Goal: Transaction & Acquisition: Purchase product/service

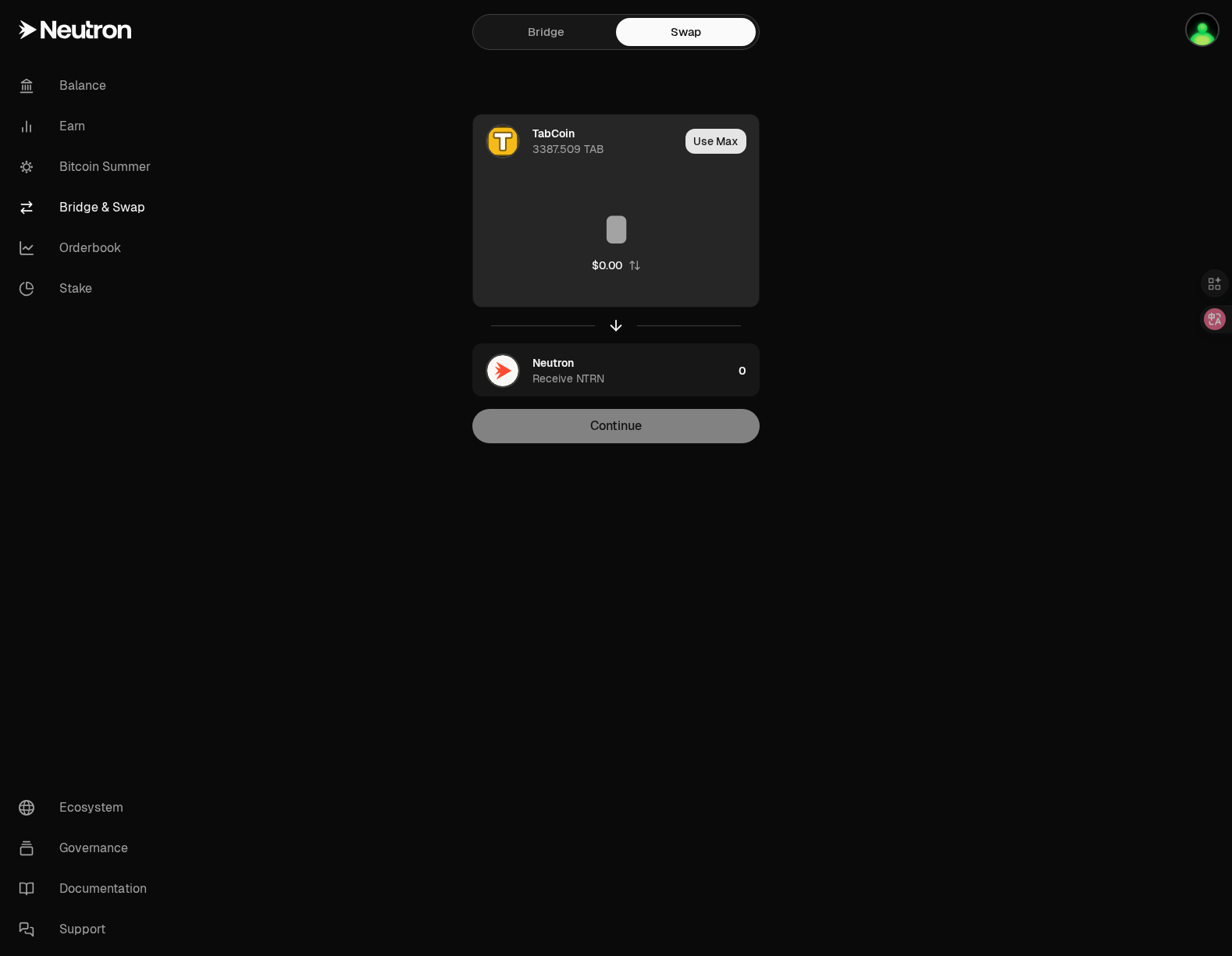
click at [722, 148] on button "Use Max" at bounding box center [716, 141] width 61 height 25
type input "**********"
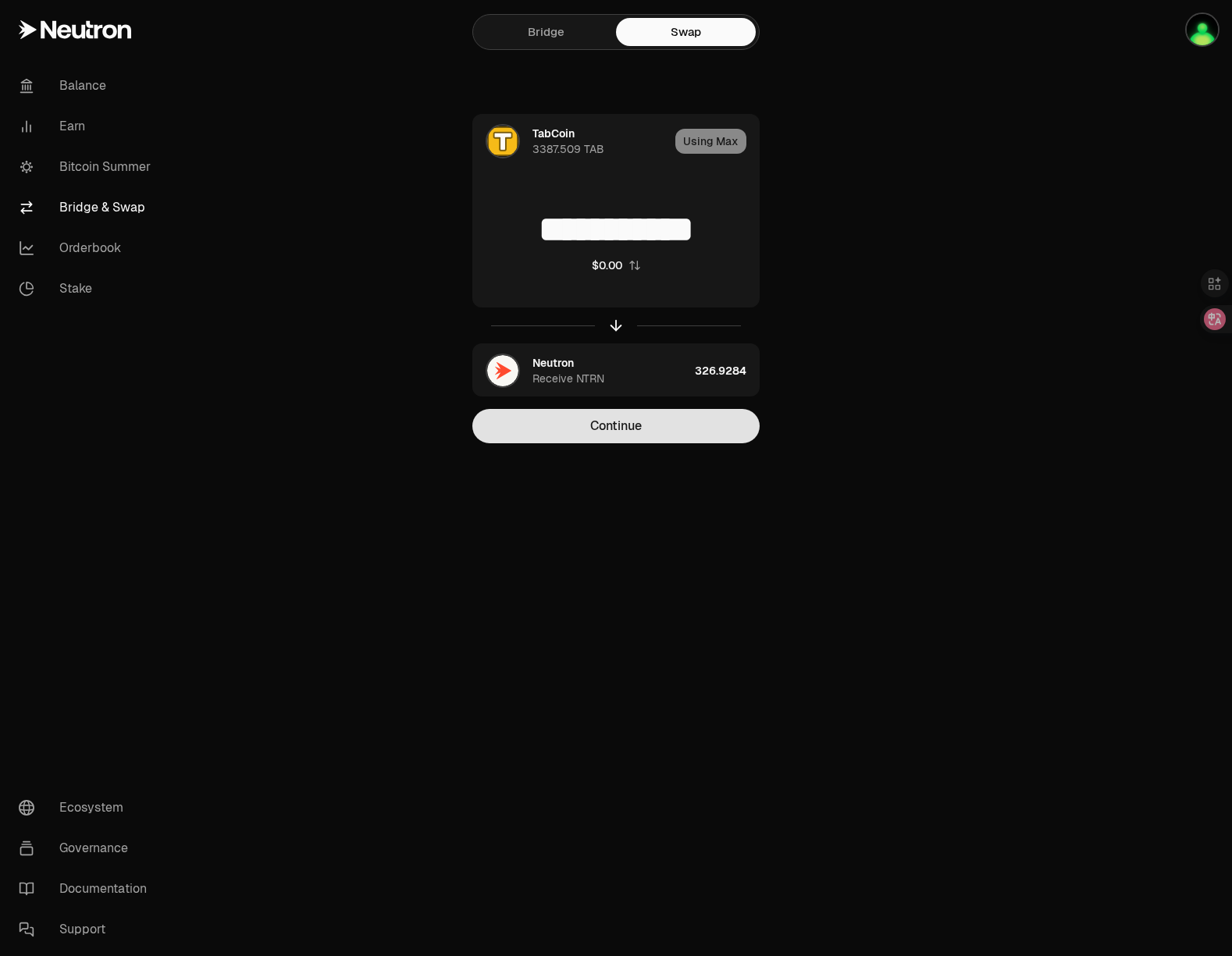
click at [693, 427] on button "Continue" at bounding box center [616, 426] width 287 height 34
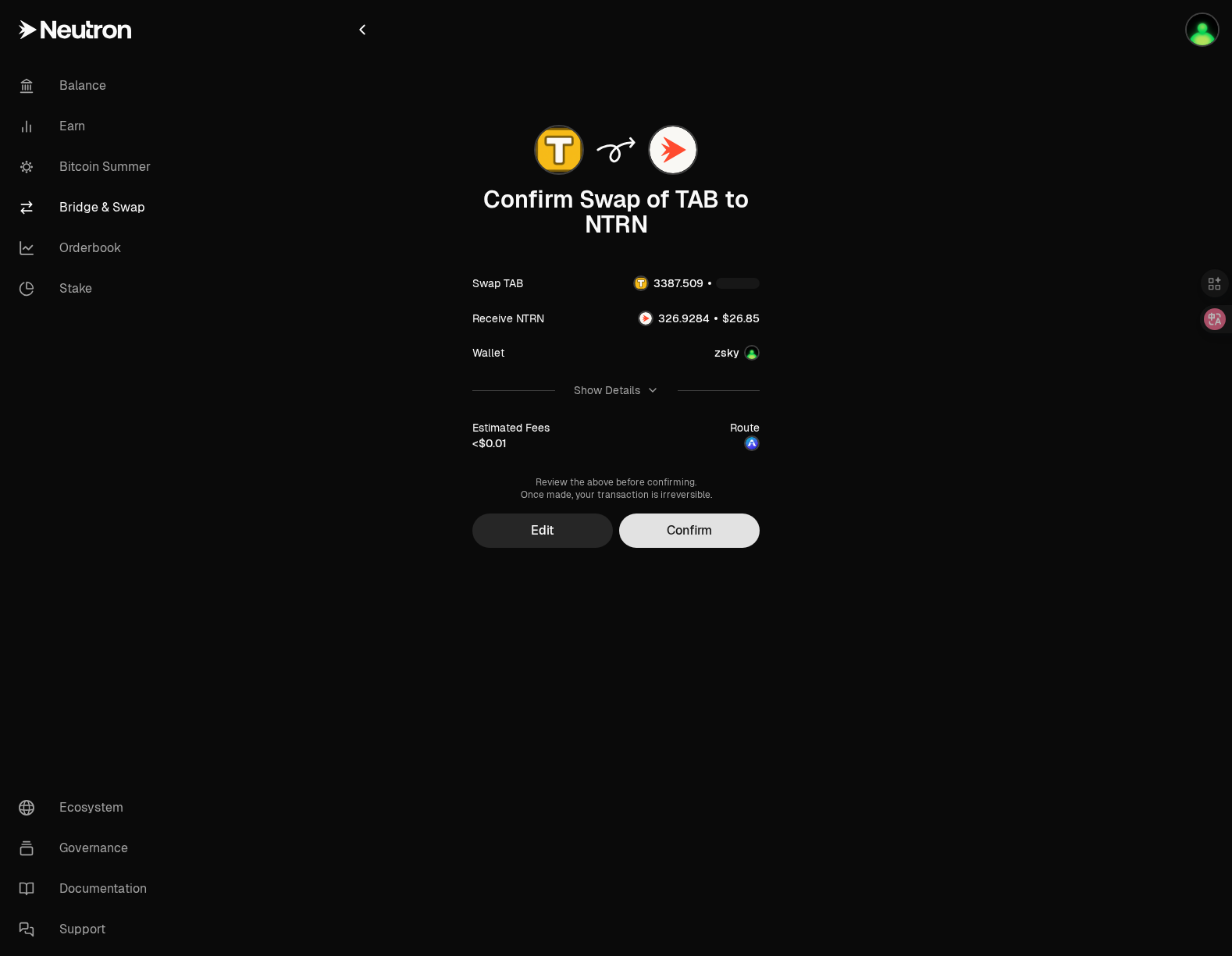
click at [712, 533] on button "Confirm" at bounding box center [689, 530] width 140 height 34
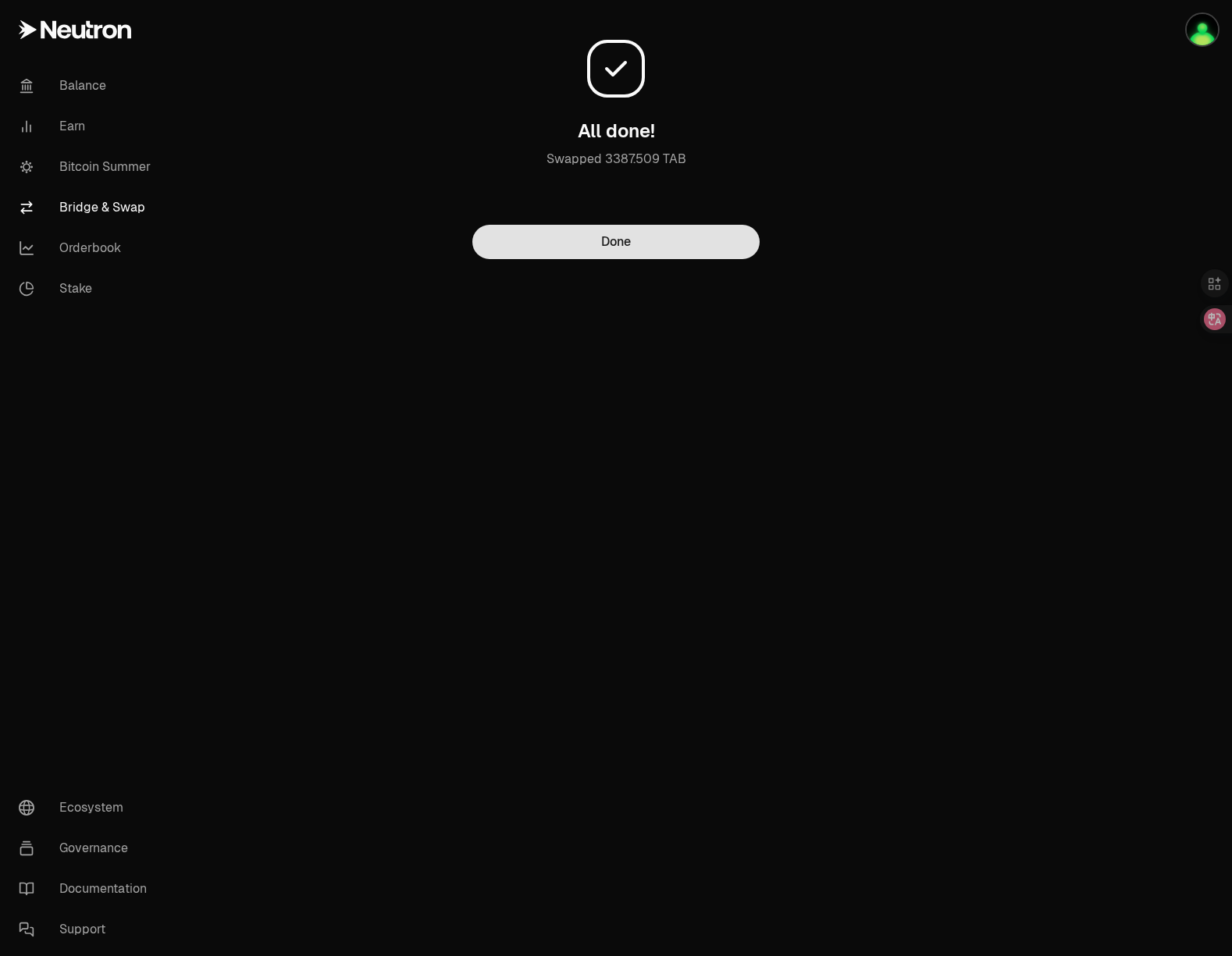
click at [690, 250] on button "Done" at bounding box center [616, 241] width 287 height 34
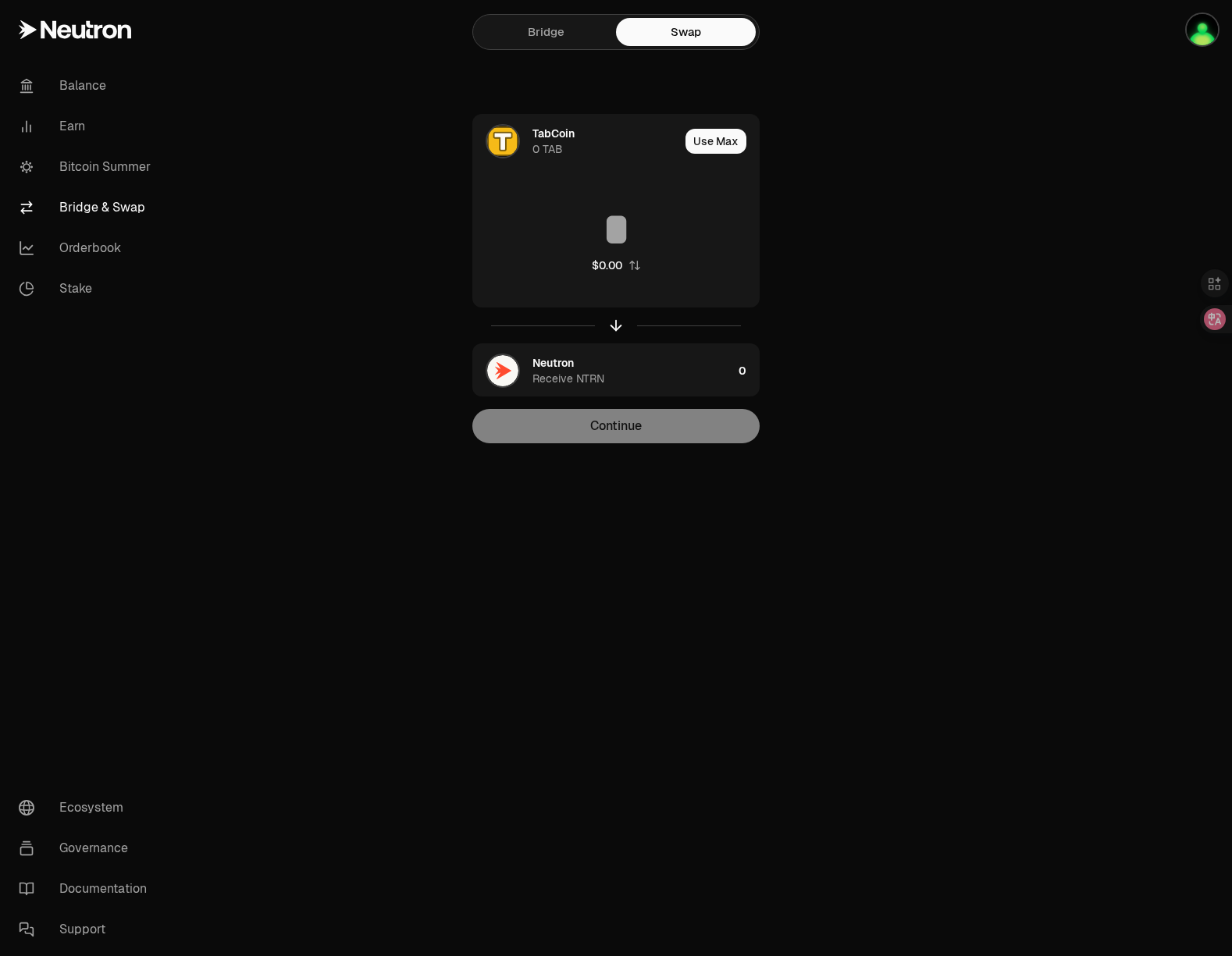
click at [779, 559] on div "Balance Earn Bitcoin Summer Bridge & Swap Orderbook Stake Ecosystem Governance …" at bounding box center [703, 478] width 1057 height 956
click at [1040, 187] on main "Bridge Swap TabCoin 0 TAB Use Max $0.00 Neutron Receive NTRN 0 Continue" at bounding box center [703, 253] width 1057 height 506
